Goal: Information Seeking & Learning: Find specific fact

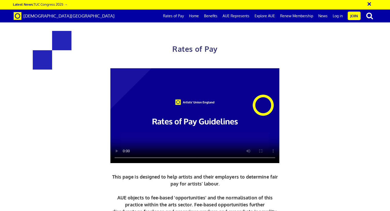
scroll to position [200, 0]
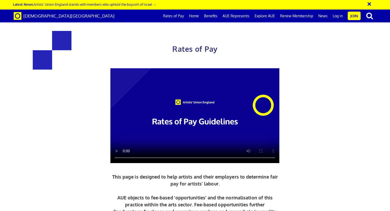
scroll to position [254, 0]
